Goal: Task Accomplishment & Management: Use online tool/utility

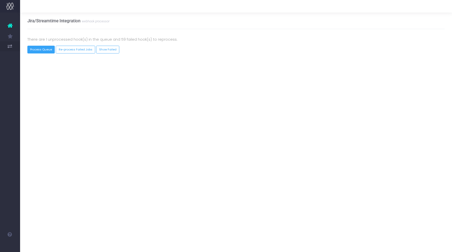
click at [44, 47] on button "Process Queue" at bounding box center [41, 50] width 28 height 8
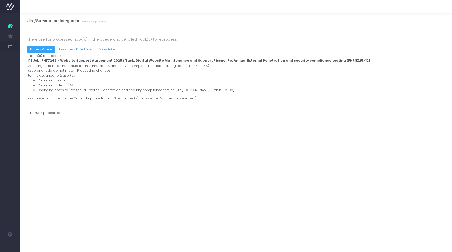
click at [44, 47] on button "Process Queue" at bounding box center [41, 50] width 28 height 8
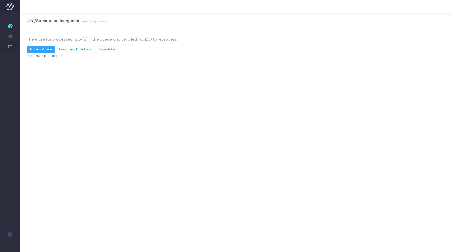
click at [44, 47] on button "Process Queue" at bounding box center [41, 50] width 28 height 8
click at [69, 38] on p "There are 1 unprocessed hook(s) in the queue and 59 failed hook(s) to reprocess." at bounding box center [235, 39] width 417 height 6
click at [43, 54] on div "Process Marlin Webhook No issues to process" at bounding box center [236, 55] width 425 height 5
click at [43, 53] on button "Process Queue" at bounding box center [41, 50] width 28 height 8
click at [61, 39] on p "There are 1 unprocessed hook(s) in the queue and 59 failed hook(s) to reprocess." at bounding box center [235, 39] width 417 height 6
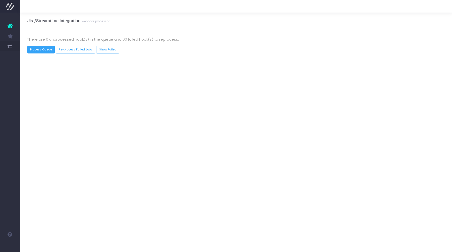
click at [43, 48] on button "Process Queue" at bounding box center [41, 50] width 28 height 8
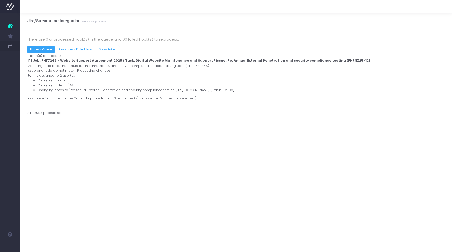
click at [43, 48] on button "Process Queue" at bounding box center [41, 50] width 28 height 8
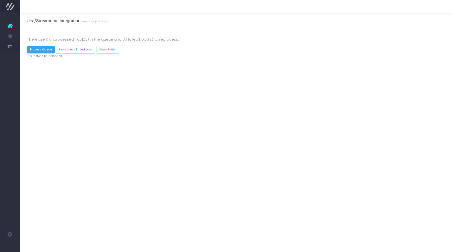
click at [43, 48] on button "Process Queue" at bounding box center [41, 50] width 28 height 8
